Goal: Task Accomplishment & Management: Manage account settings

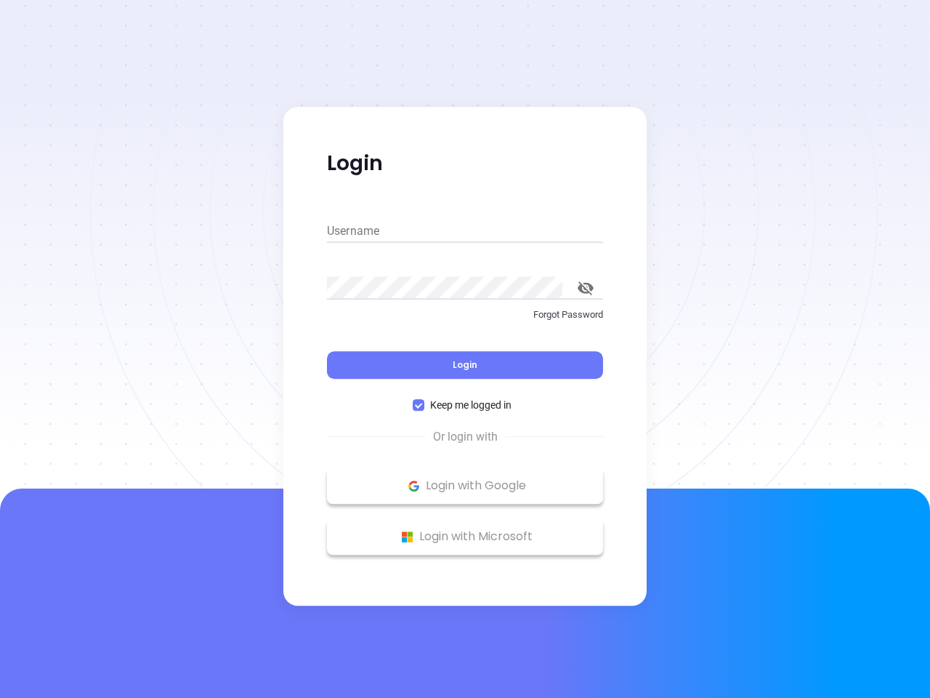
click at [465, 349] on div "Login" at bounding box center [465, 356] width 276 height 45
click at [465, 231] on input "Username" at bounding box center [465, 230] width 276 height 23
click at [586, 288] on icon "toggle password visibility" at bounding box center [586, 288] width 16 height 14
click at [465, 365] on span "Login" at bounding box center [465, 364] width 25 height 12
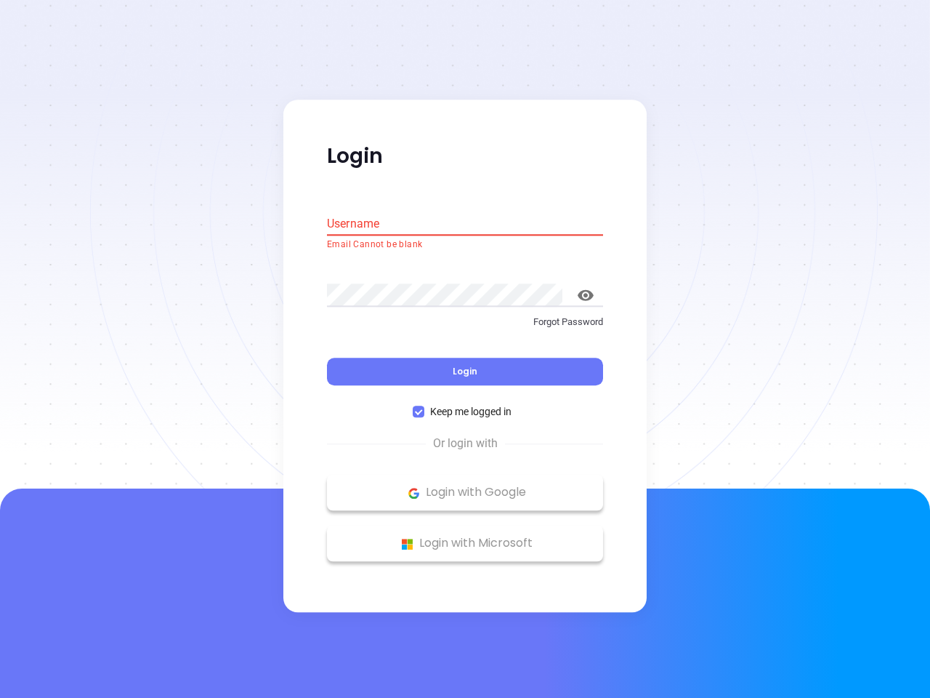
click at [465, 405] on span "Keep me logged in" at bounding box center [470, 412] width 93 height 16
click at [424, 406] on input "Keep me logged in" at bounding box center [419, 412] width 12 height 12
checkbox input "false"
click at [465, 485] on p "Login with Google" at bounding box center [465, 493] width 262 height 22
click at [465, 536] on p "Login with Microsoft" at bounding box center [465, 544] width 262 height 22
